Goal: Task Accomplishment & Management: Use online tool/utility

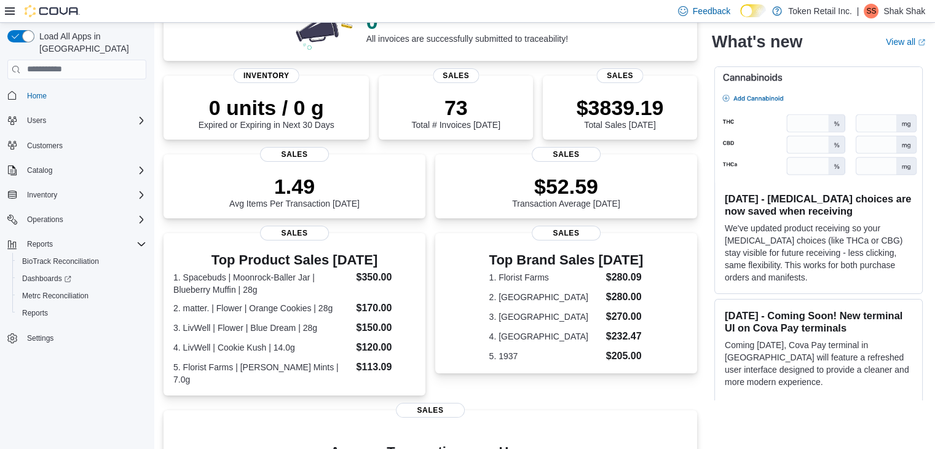
scroll to position [81, 0]
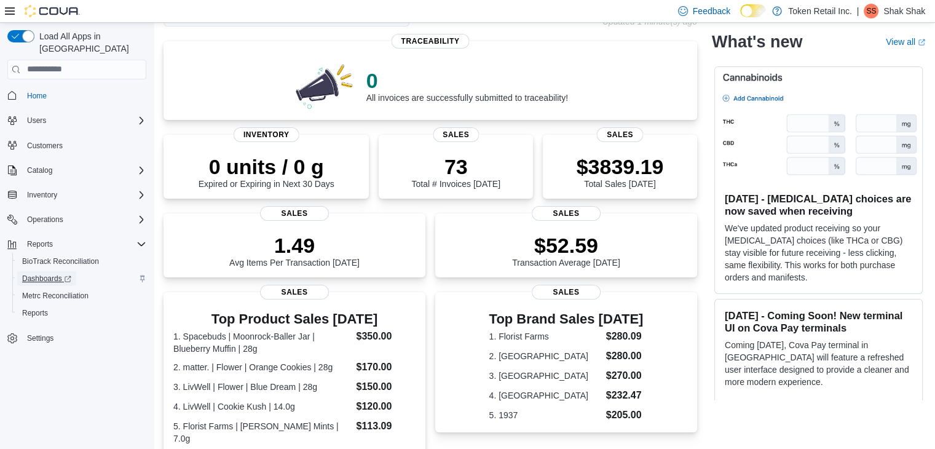
click at [37, 271] on span "Dashboards" at bounding box center [46, 278] width 49 height 15
click at [30, 305] on span "Reports" at bounding box center [35, 312] width 26 height 15
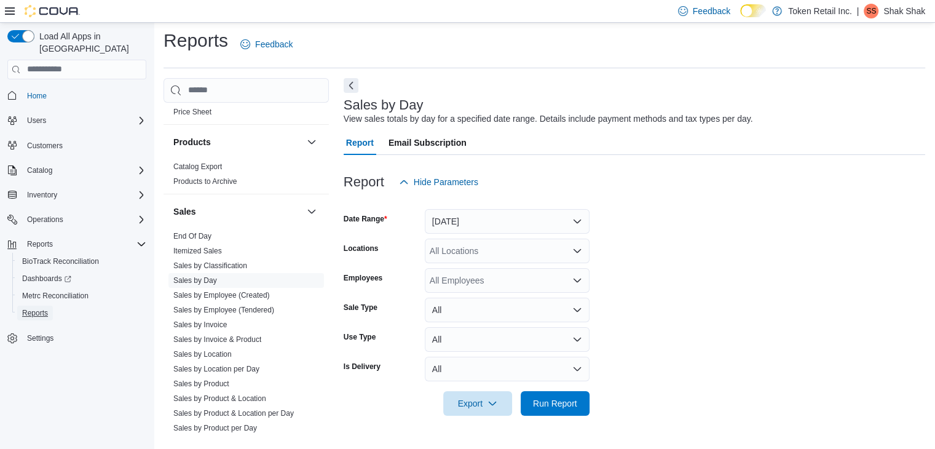
scroll to position [519, 0]
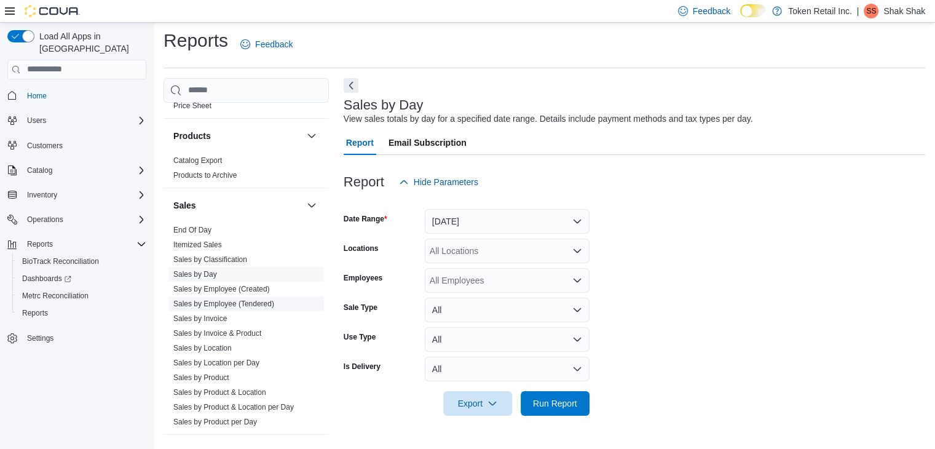
click at [256, 299] on link "Sales by Employee (Tendered)" at bounding box center [223, 303] width 101 height 9
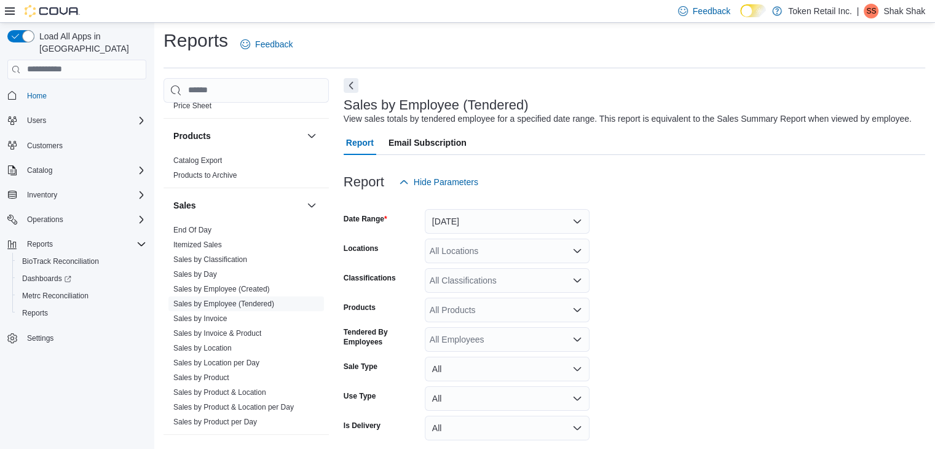
scroll to position [28, 0]
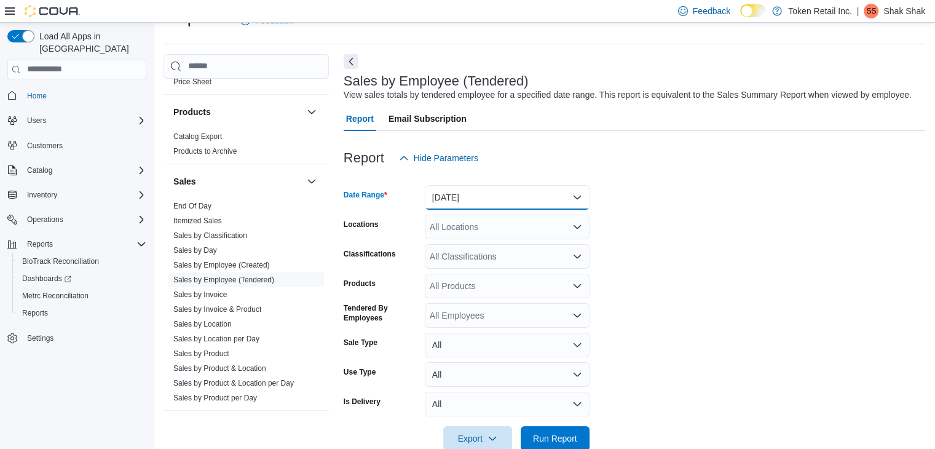
click at [583, 195] on button "[DATE]" at bounding box center [507, 197] width 165 height 25
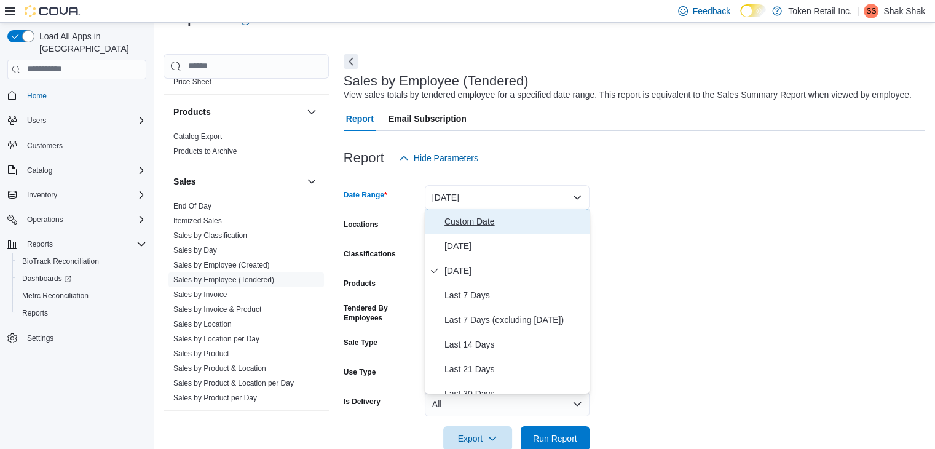
click at [506, 219] on span "Custom Date" at bounding box center [514, 221] width 140 height 15
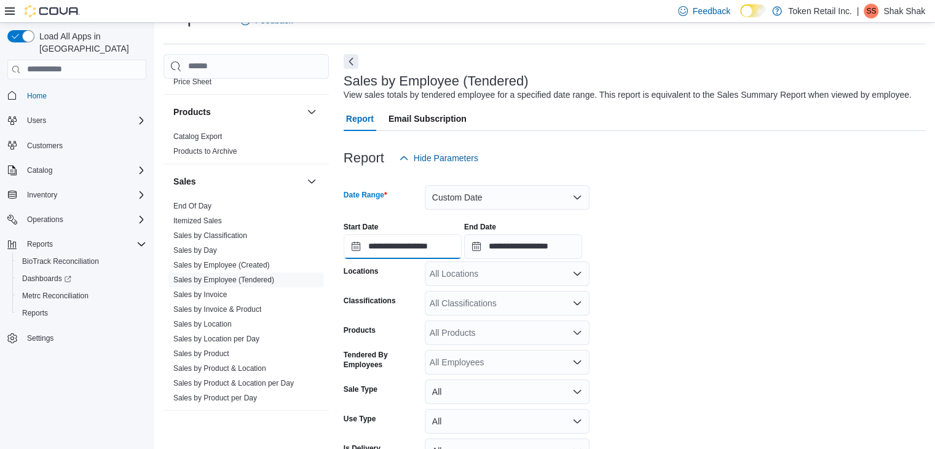
click at [446, 246] on input "**********" at bounding box center [403, 246] width 118 height 25
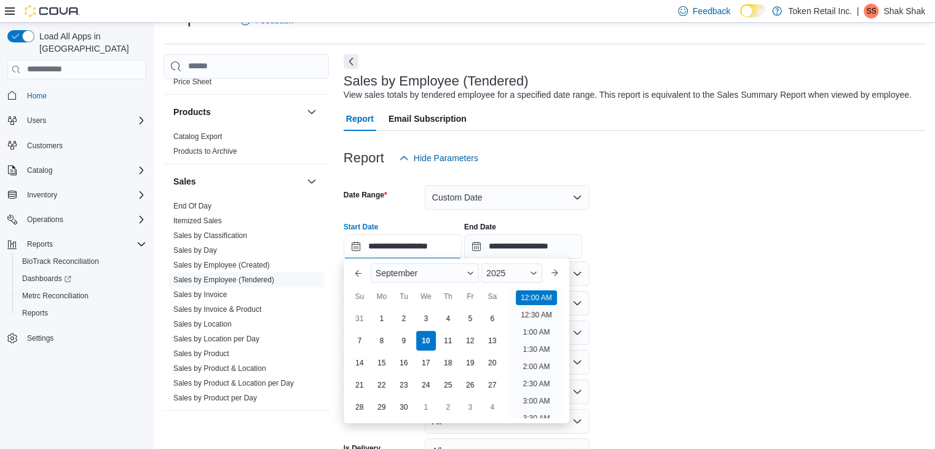
scroll to position [38, 0]
click at [374, 313] on div "1" at bounding box center [382, 319] width 22 height 22
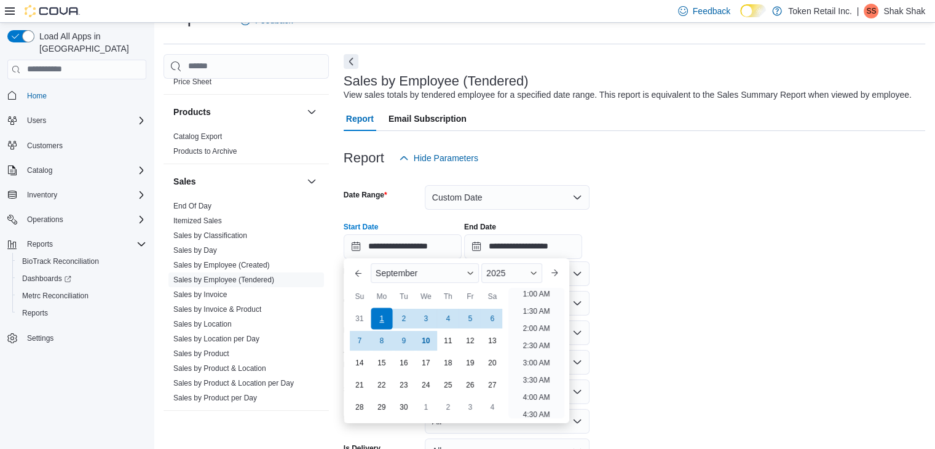
scroll to position [2, 0]
click at [430, 345] on div "10" at bounding box center [426, 341] width 22 height 22
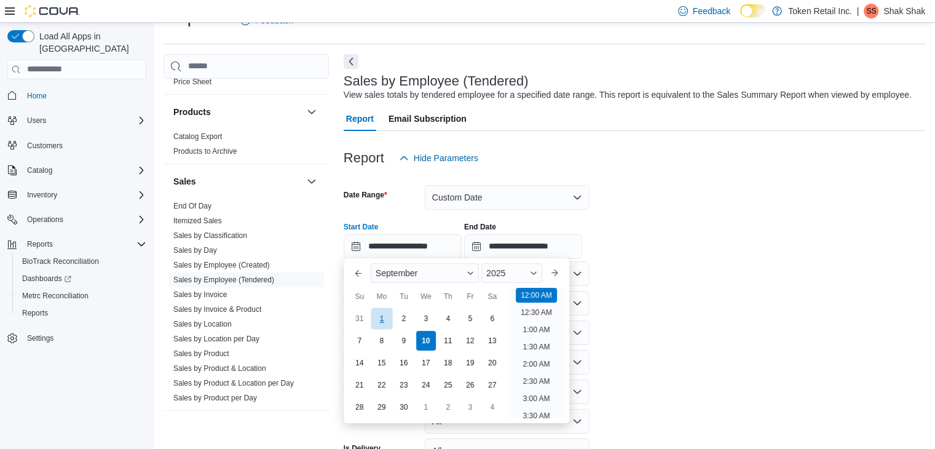
click at [376, 315] on div "1" at bounding box center [382, 319] width 22 height 22
type input "**********"
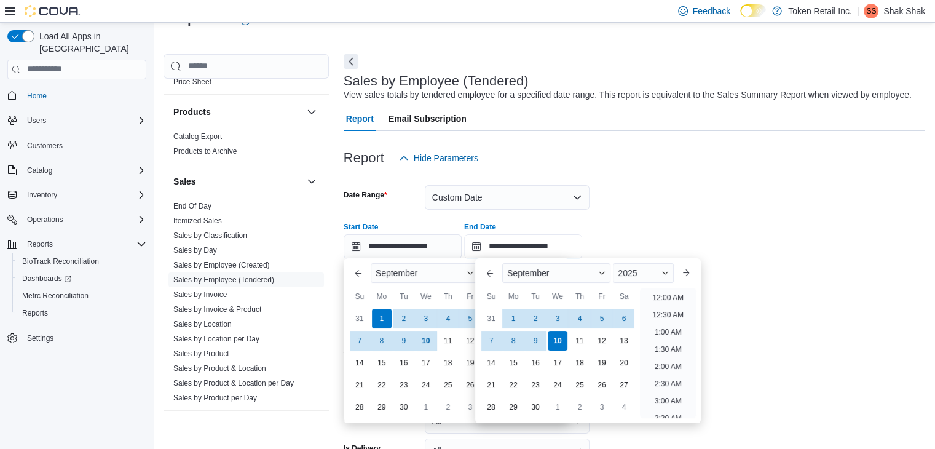
click at [512, 243] on input "**********" at bounding box center [523, 246] width 118 height 25
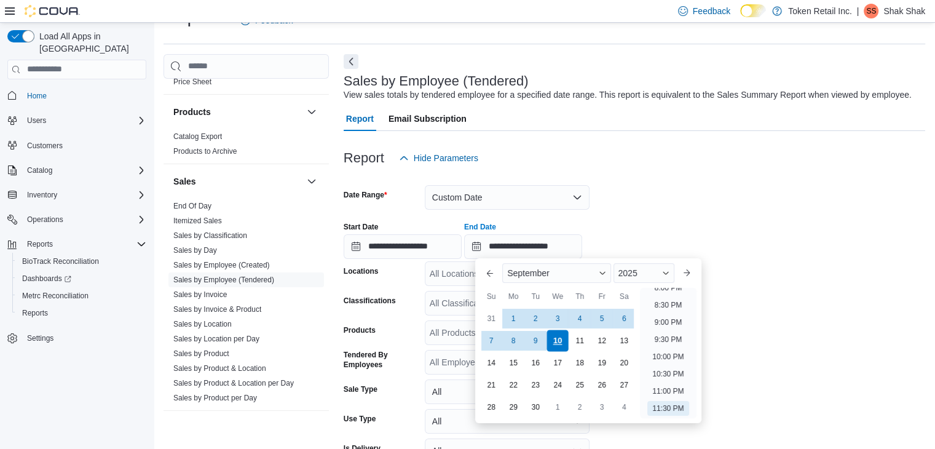
click at [558, 345] on div "10" at bounding box center [558, 341] width 22 height 22
click at [792, 278] on form "**********" at bounding box center [634, 333] width 581 height 327
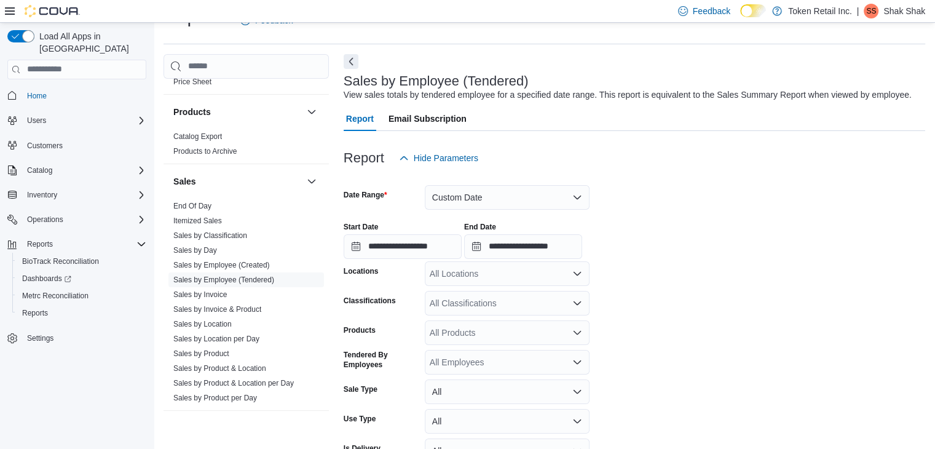
scroll to position [101, 0]
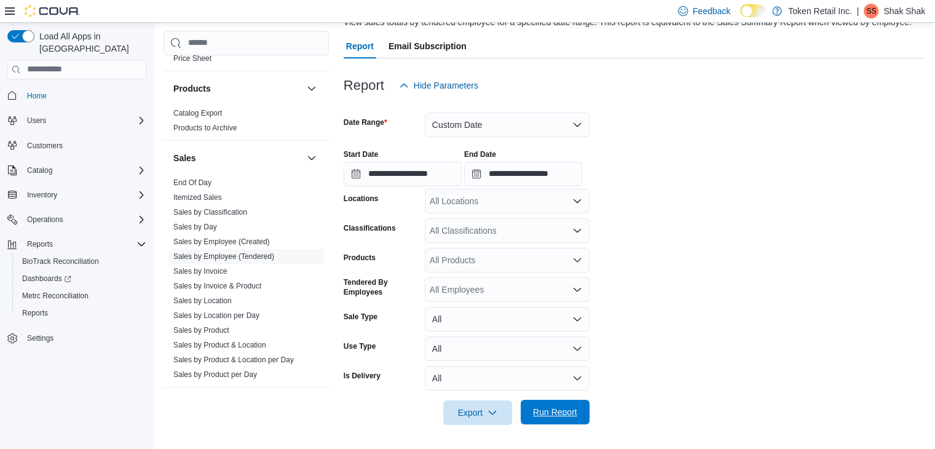
click at [570, 409] on span "Run Report" at bounding box center [555, 412] width 44 height 12
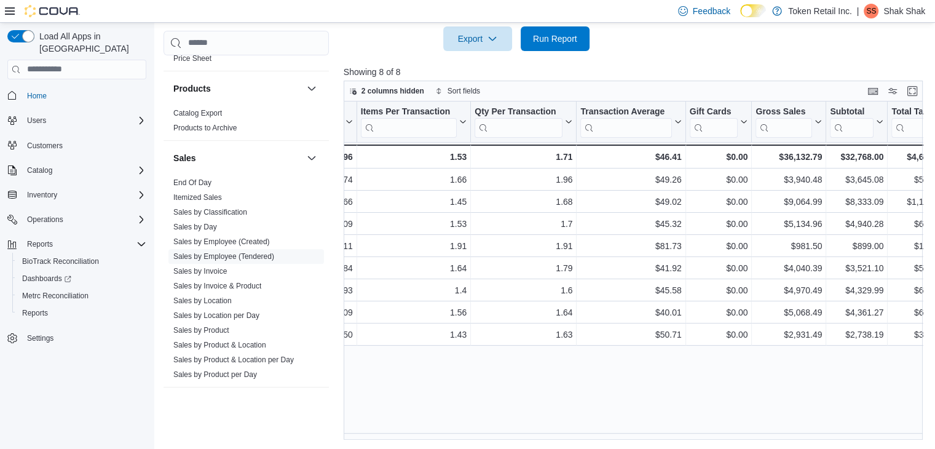
scroll to position [0, 314]
